Goal: Task Accomplishment & Management: Complete application form

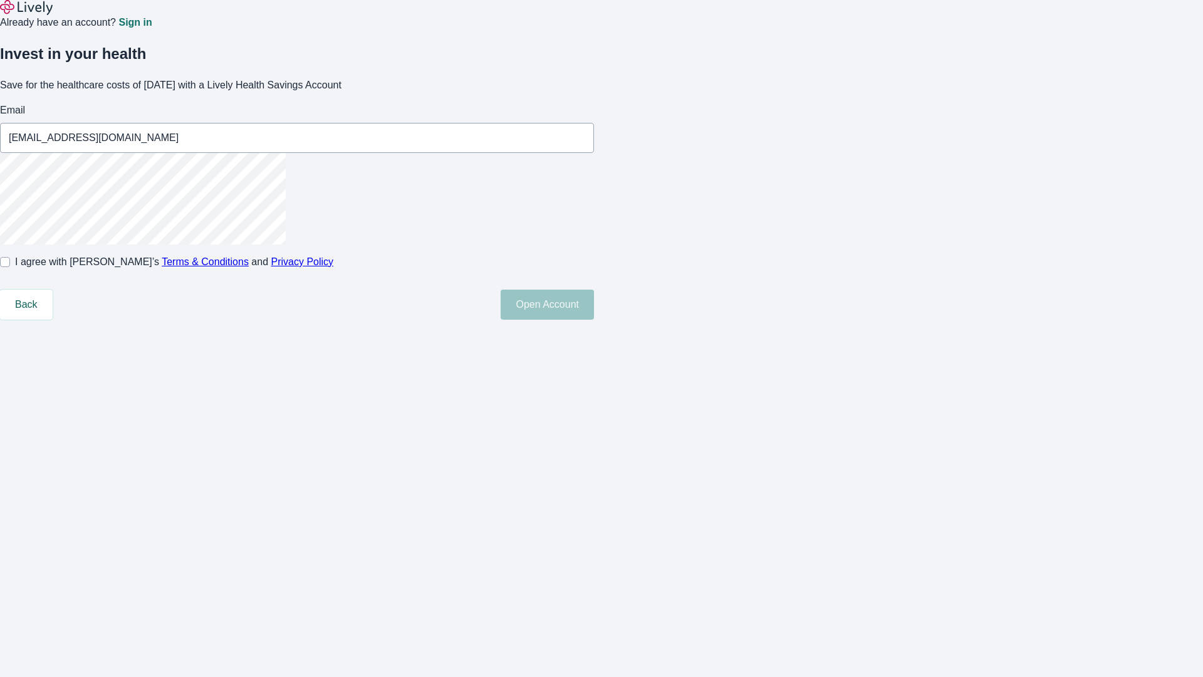
click at [10, 267] on input "I agree with Lively’s Terms & Conditions and Privacy Policy" at bounding box center [5, 262] width 10 height 10
checkbox input "true"
click at [594, 319] on button "Open Account" at bounding box center [547, 304] width 93 height 30
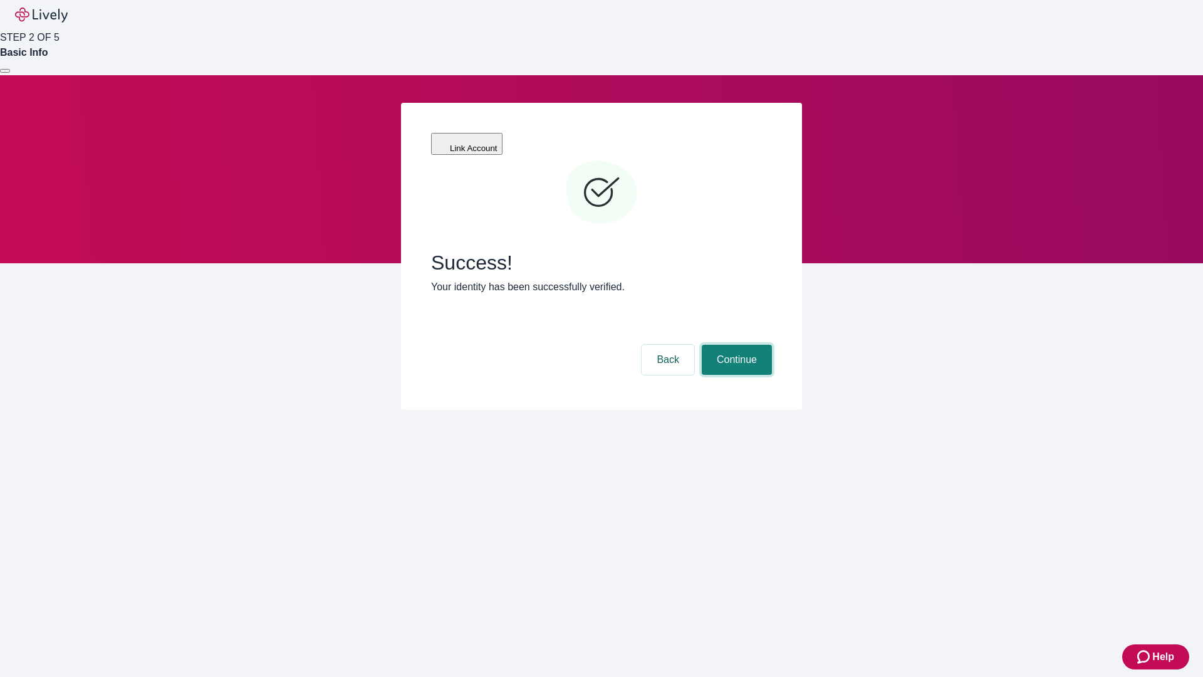
click at [735, 345] on button "Continue" at bounding box center [737, 360] width 70 height 30
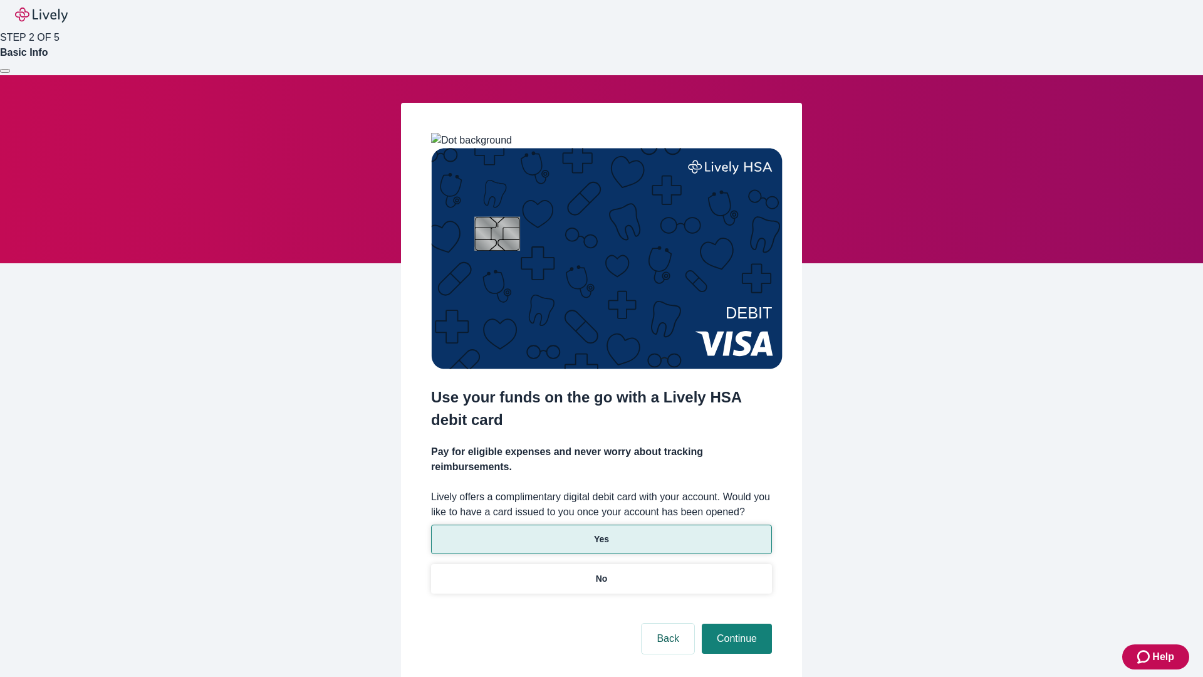
click at [601, 532] on p "Yes" at bounding box center [601, 538] width 15 height 13
click at [735, 623] on button "Continue" at bounding box center [737, 638] width 70 height 30
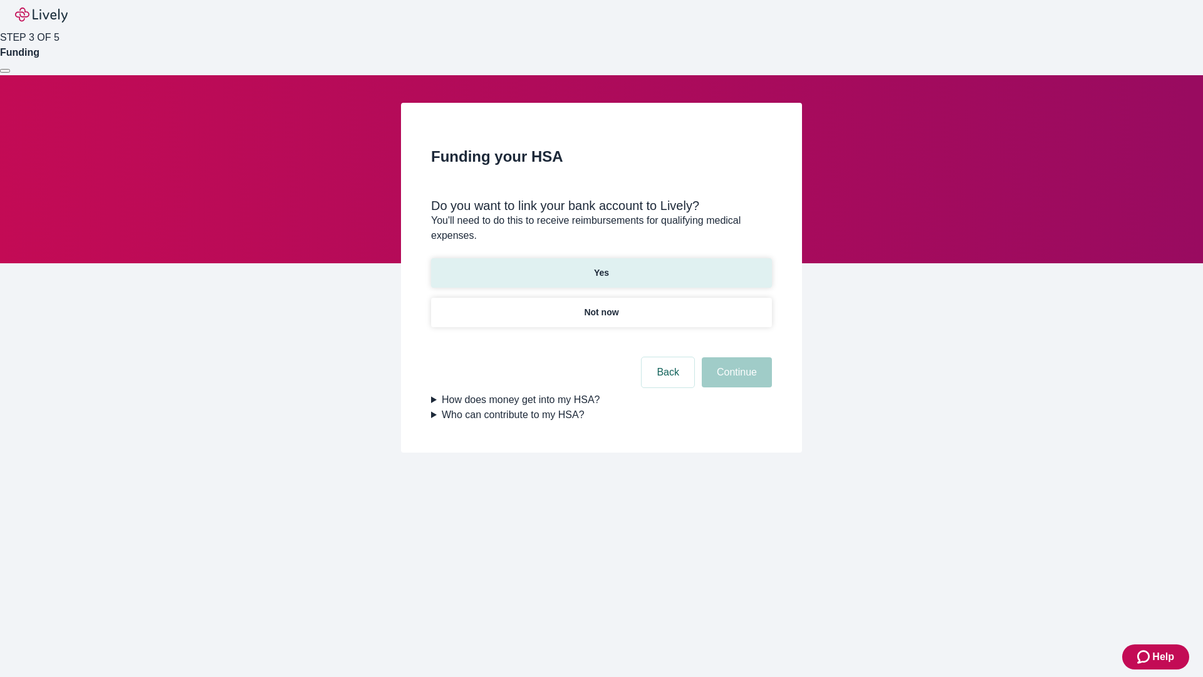
click at [601, 266] on p "Yes" at bounding box center [601, 272] width 15 height 13
click at [735, 357] on button "Continue" at bounding box center [737, 372] width 70 height 30
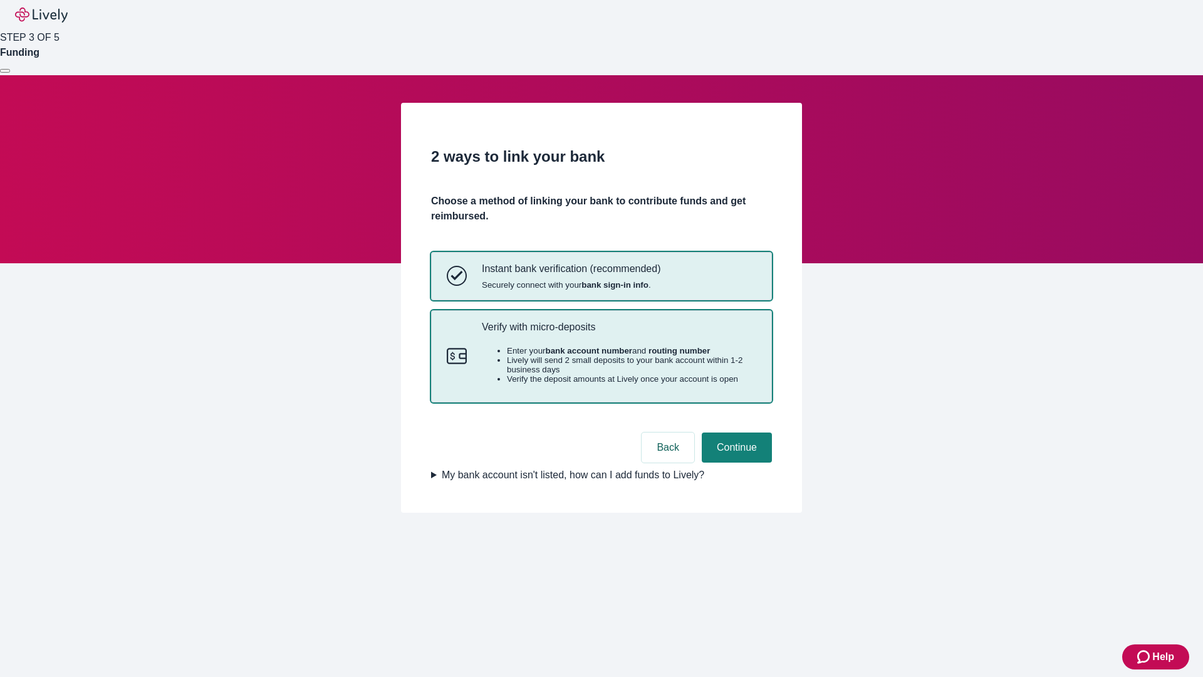
click at [618, 333] on p "Verify with micro-deposits" at bounding box center [619, 327] width 274 height 12
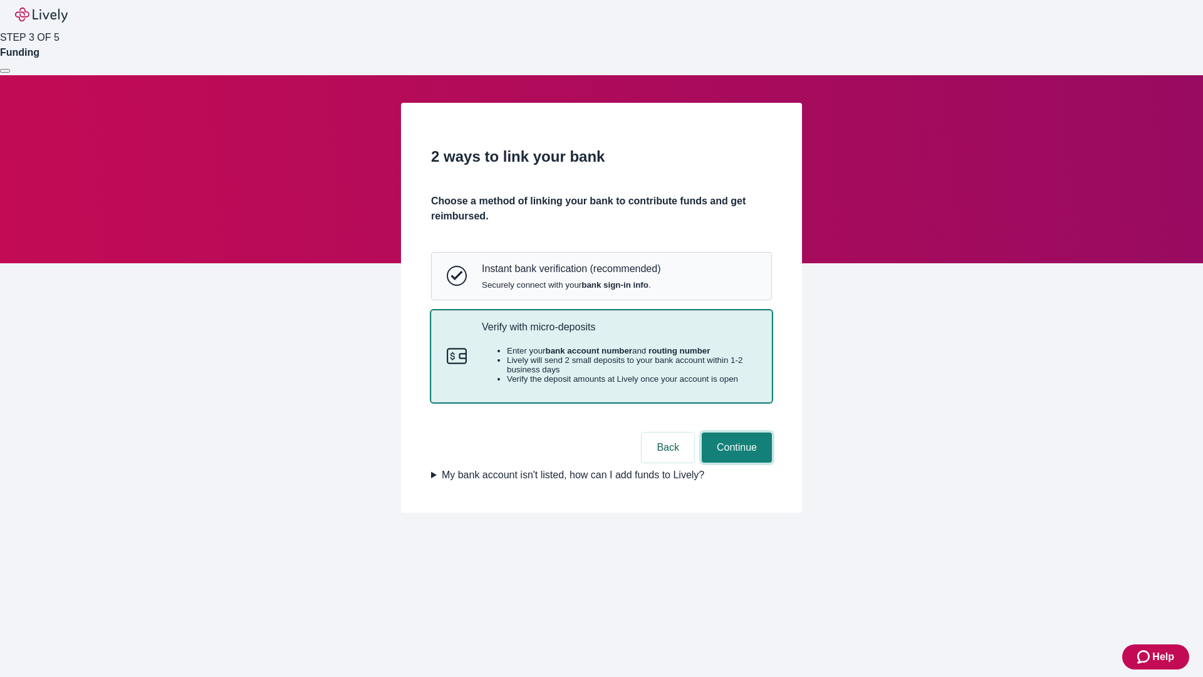
click at [735, 462] on button "Continue" at bounding box center [737, 447] width 70 height 30
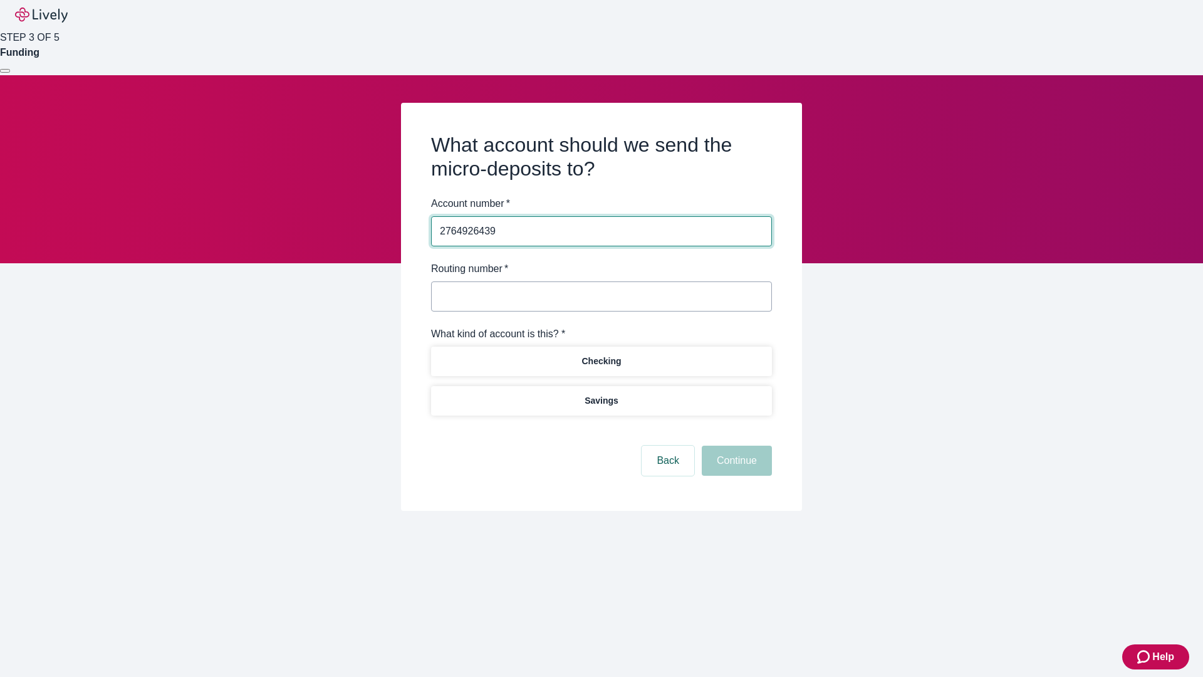
type input "2764926439"
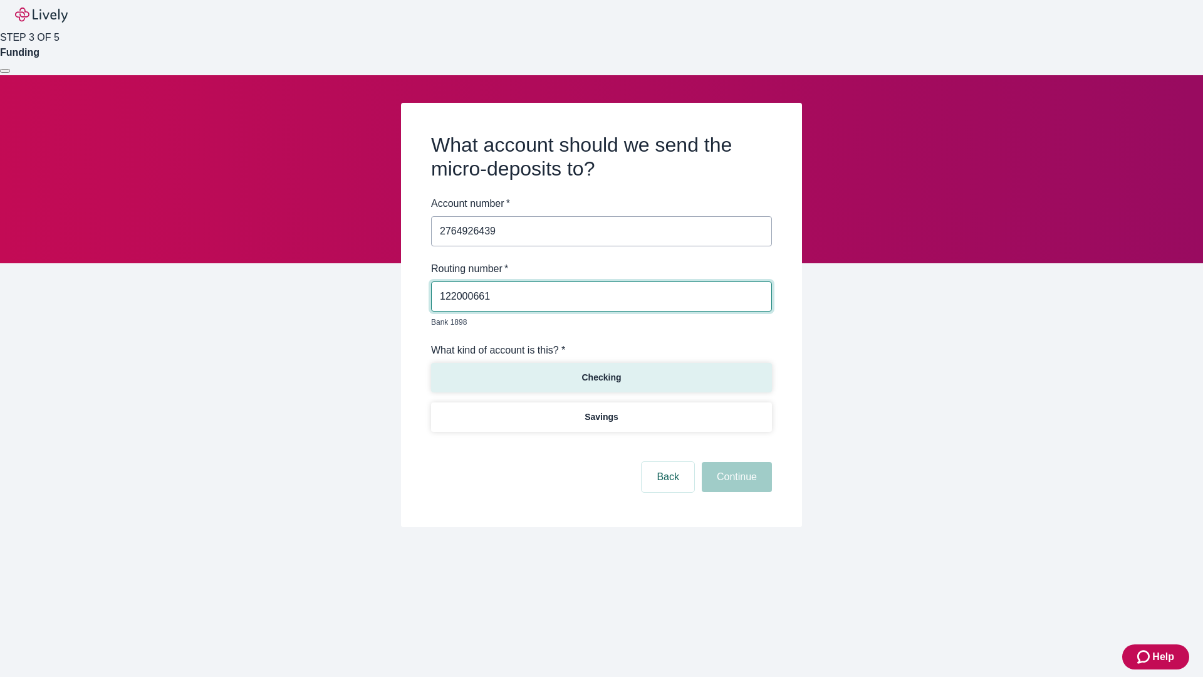
type input "122000661"
click at [601, 371] on p "Checking" at bounding box center [600, 377] width 39 height 13
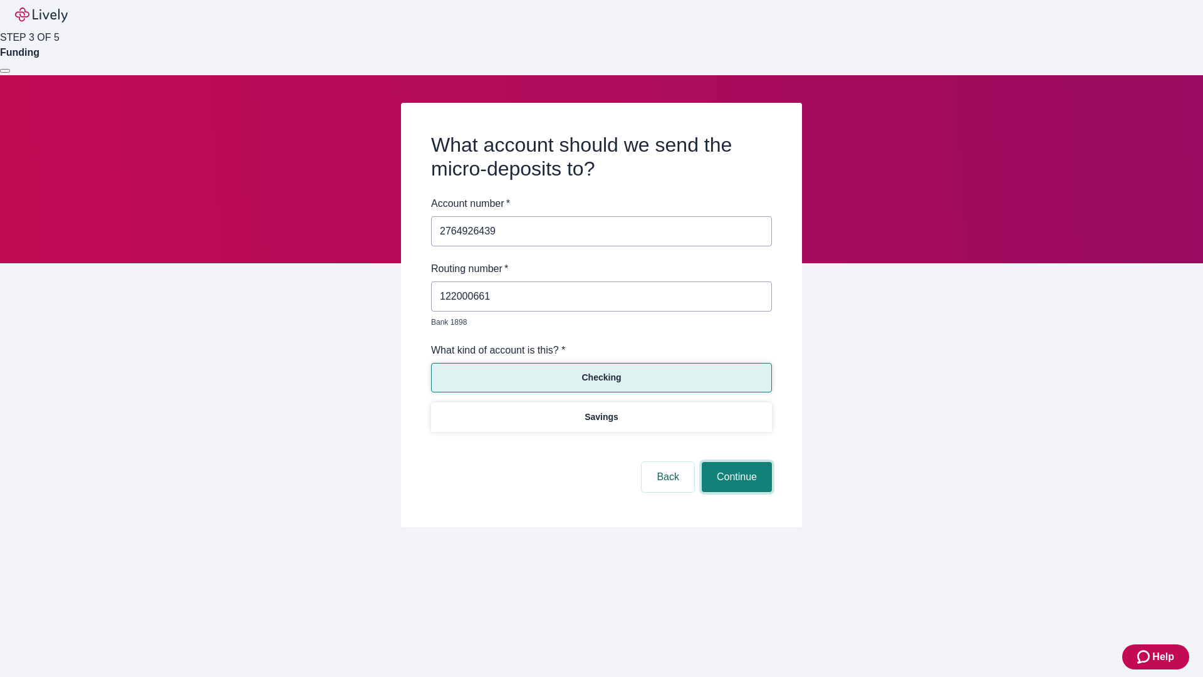
click at [735, 462] on button "Continue" at bounding box center [737, 477] width 70 height 30
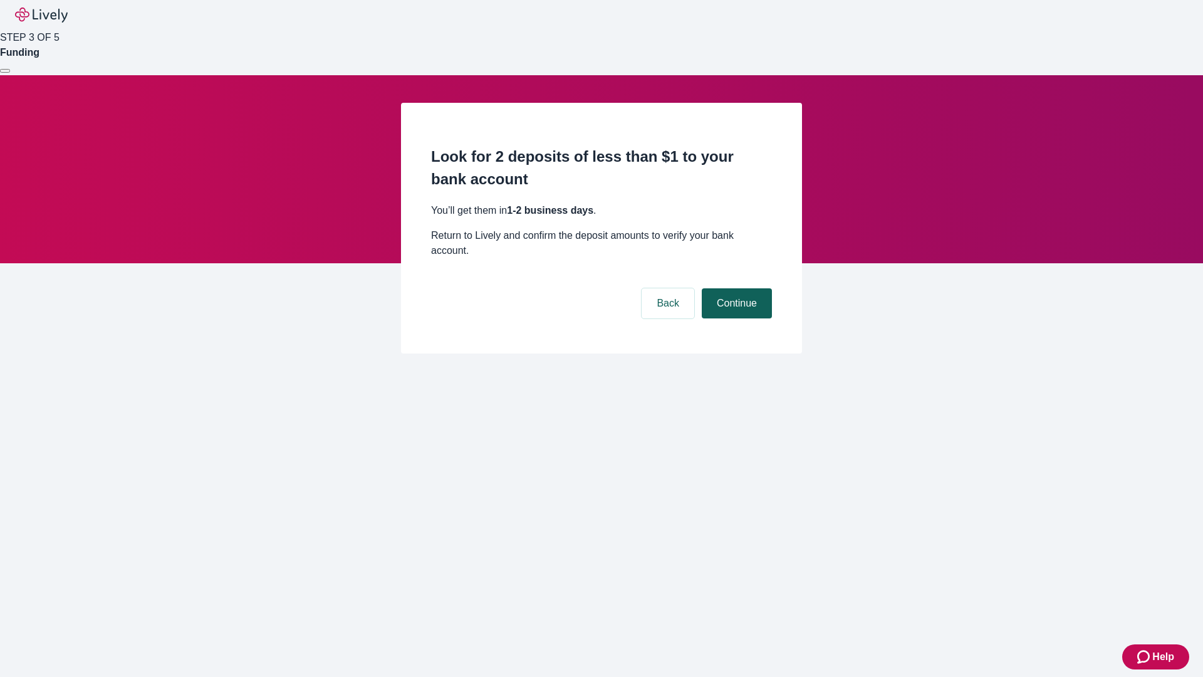
click at [735, 288] on button "Continue" at bounding box center [737, 303] width 70 height 30
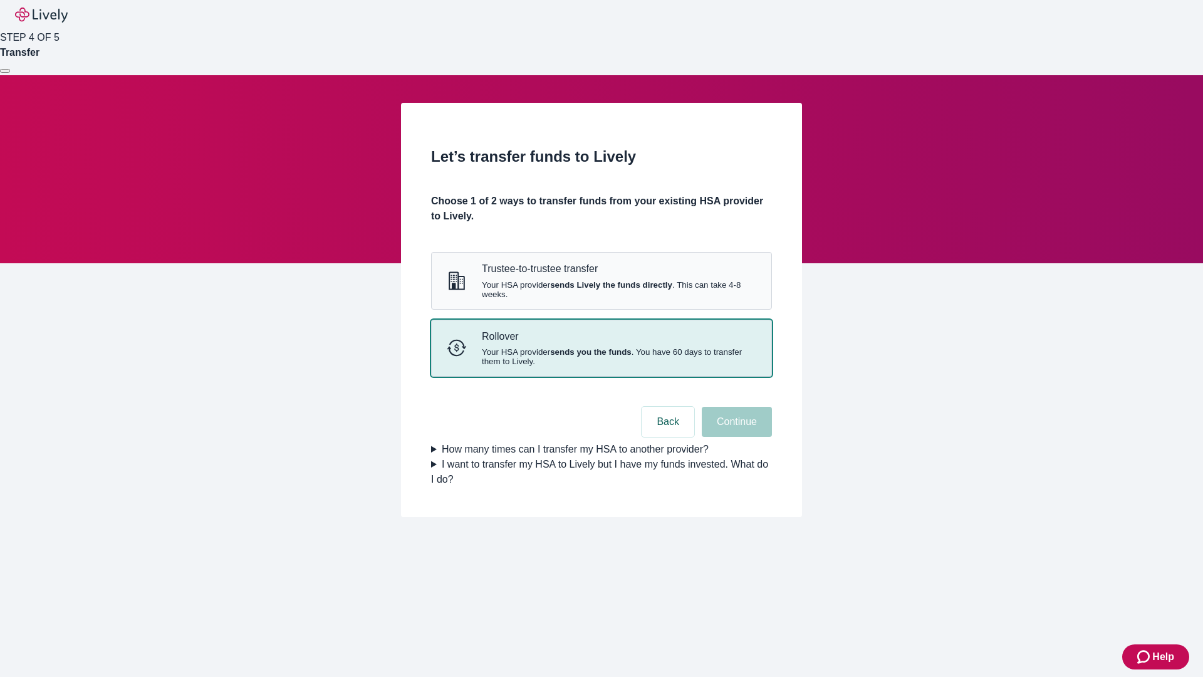
click at [601, 356] on strong "sends you the funds" at bounding box center [590, 351] width 81 height 9
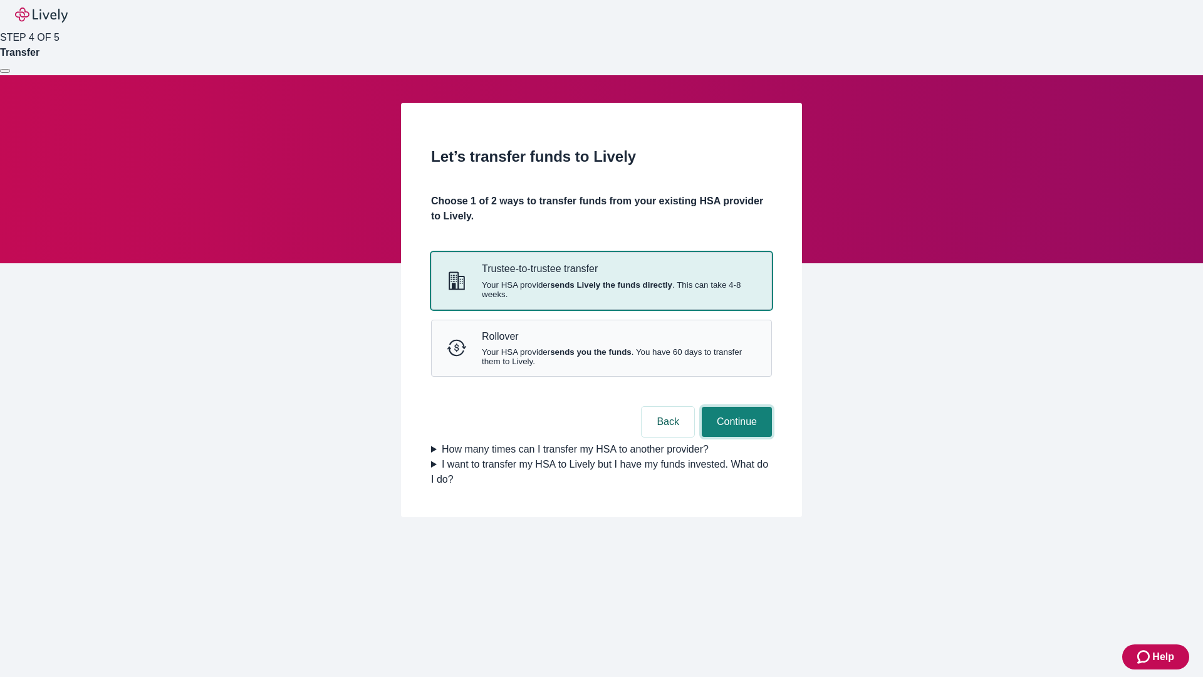
click at [735, 437] on button "Continue" at bounding box center [737, 422] width 70 height 30
